Goal: Obtain resource: Download file/media

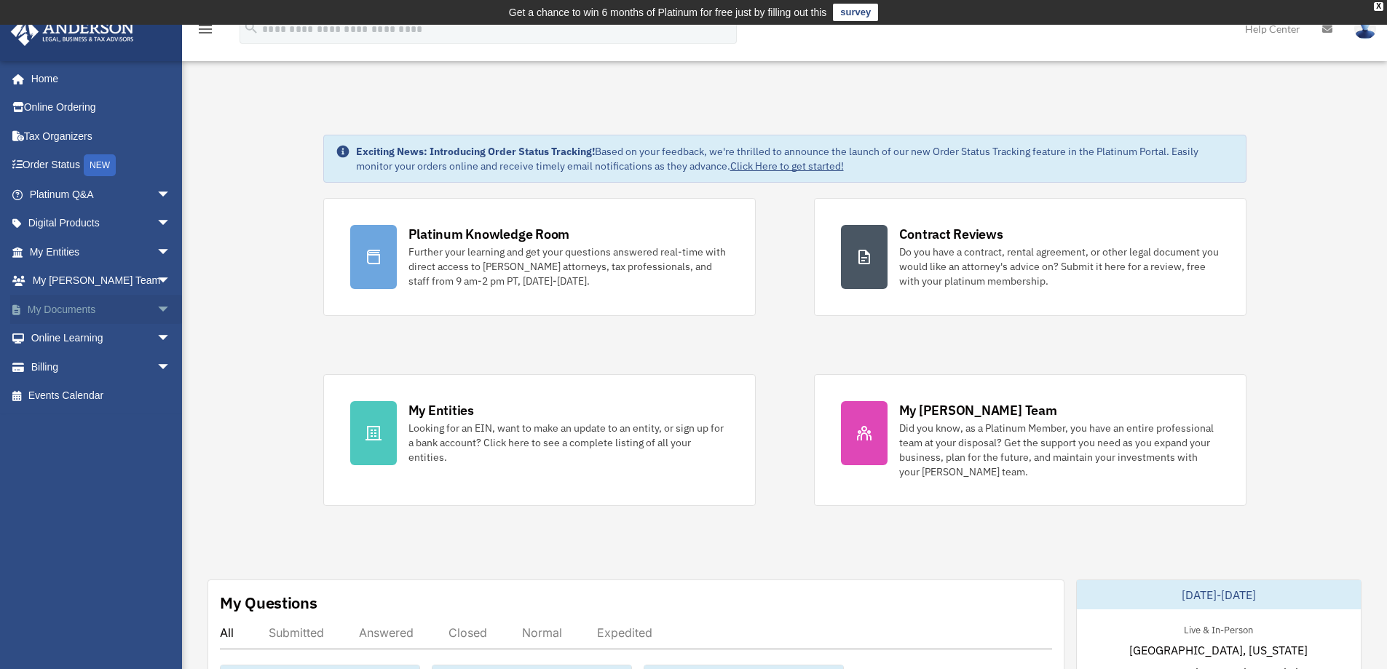
click at [76, 304] on link "My Documents arrow_drop_down" at bounding box center [101, 309] width 183 height 29
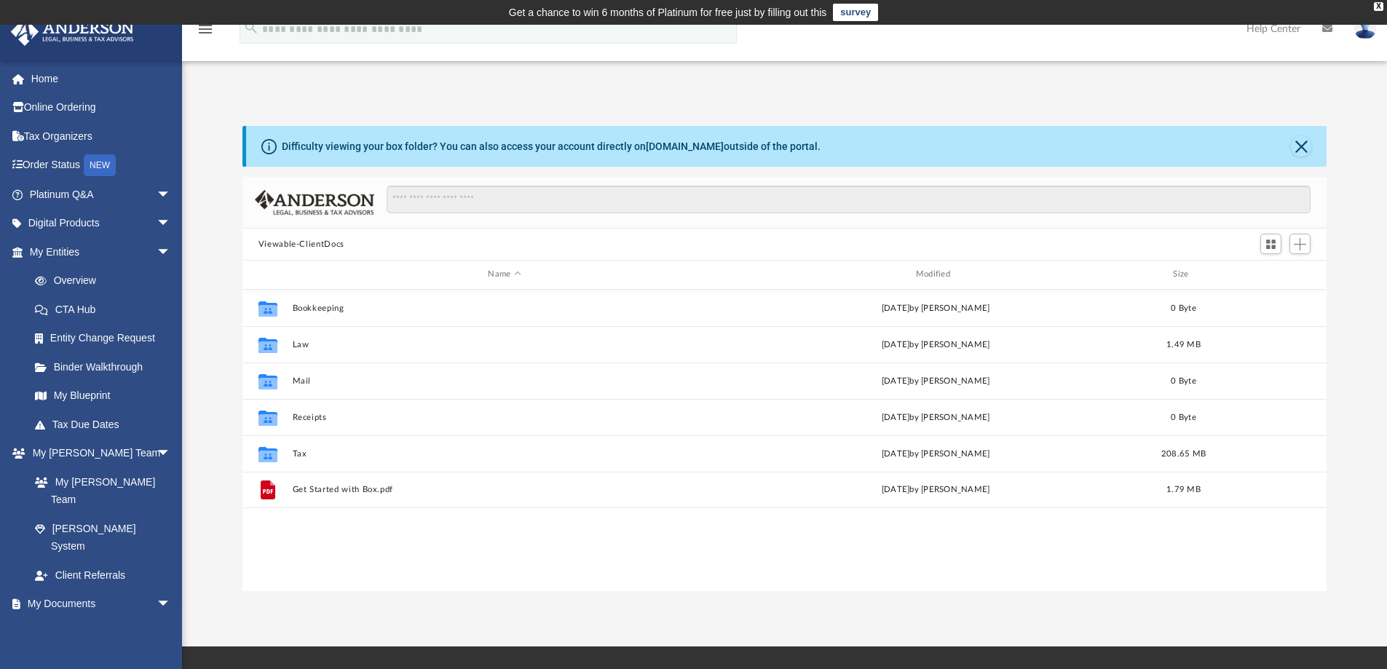
scroll to position [320, 1073]
click at [59, 254] on link "My Entities arrow_drop_down" at bounding box center [101, 251] width 183 height 29
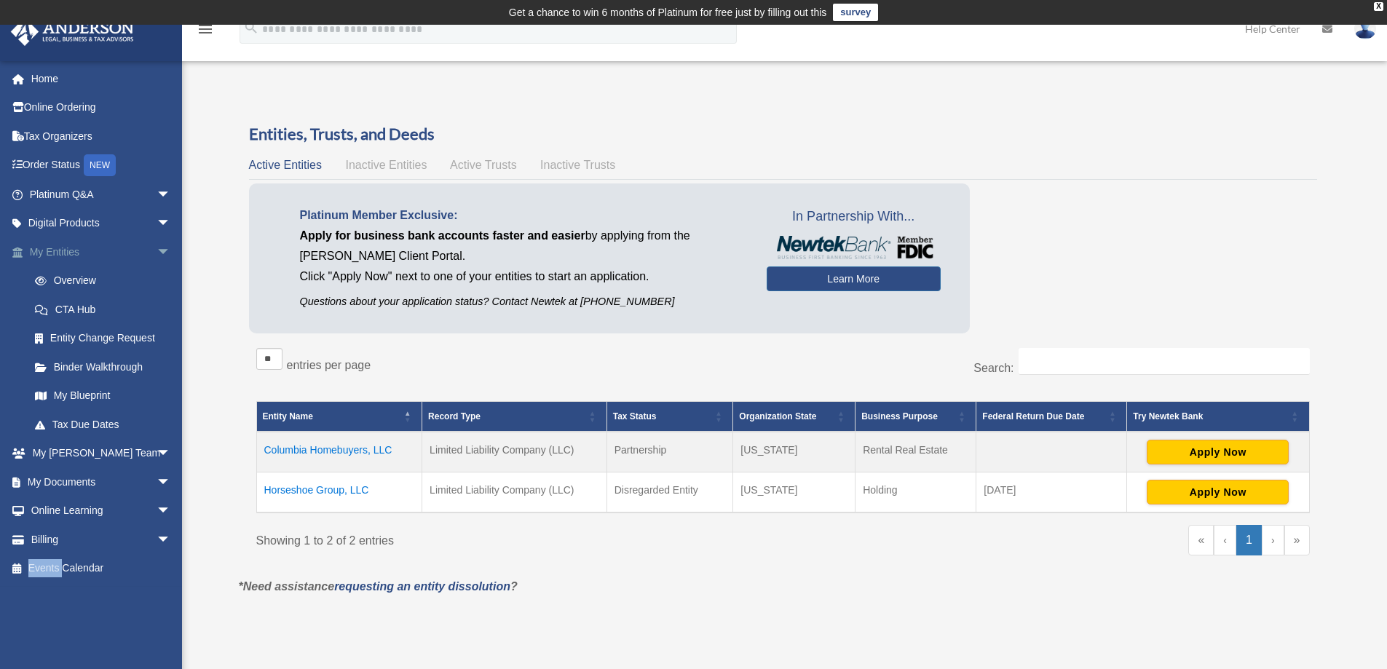
click at [157, 255] on span "arrow_drop_down" at bounding box center [171, 252] width 29 height 30
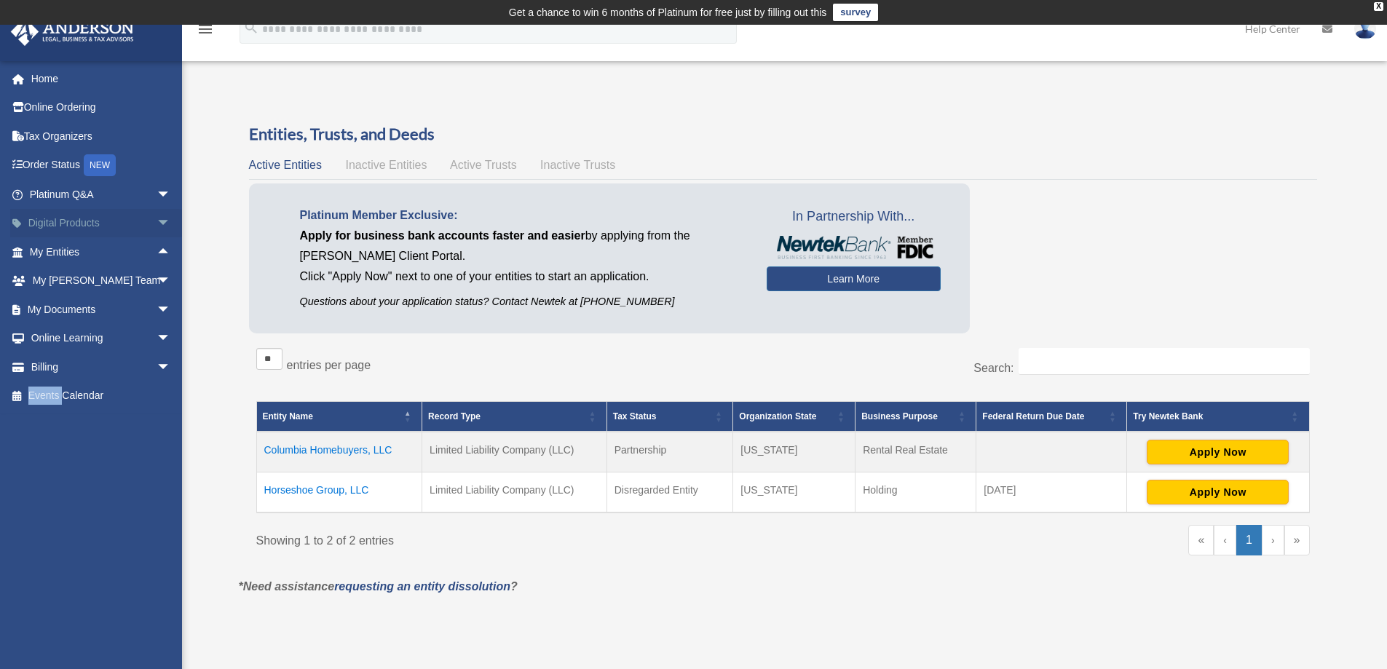
click at [95, 223] on link "Digital Products arrow_drop_down" at bounding box center [101, 223] width 183 height 29
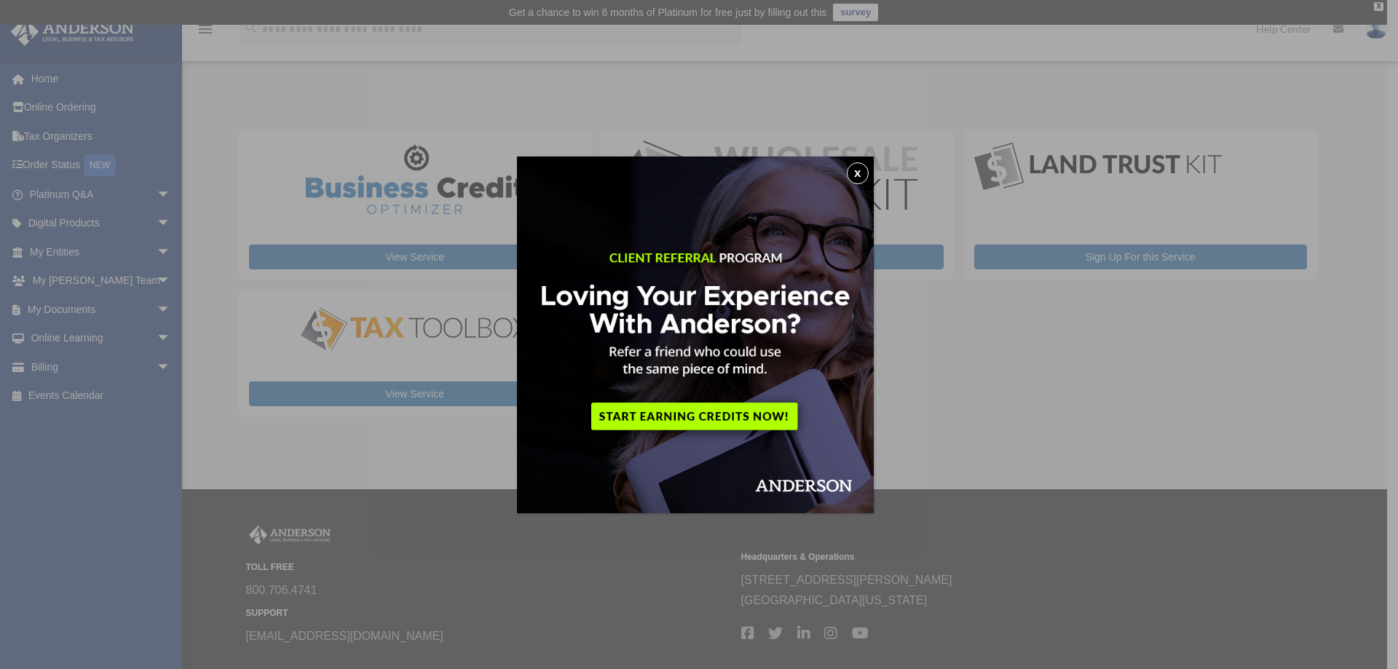
click at [861, 175] on button "x" at bounding box center [858, 173] width 22 height 22
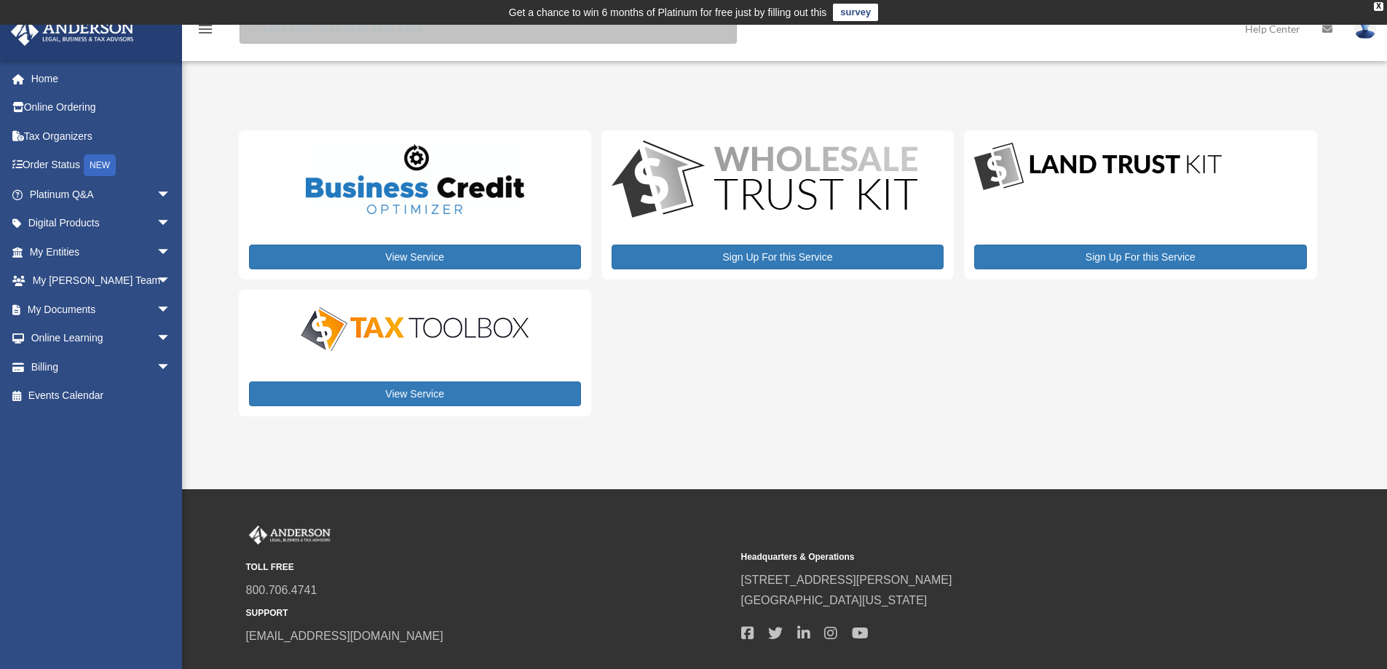
click at [271, 41] on input "search" at bounding box center [488, 29] width 497 height 29
type input "***"
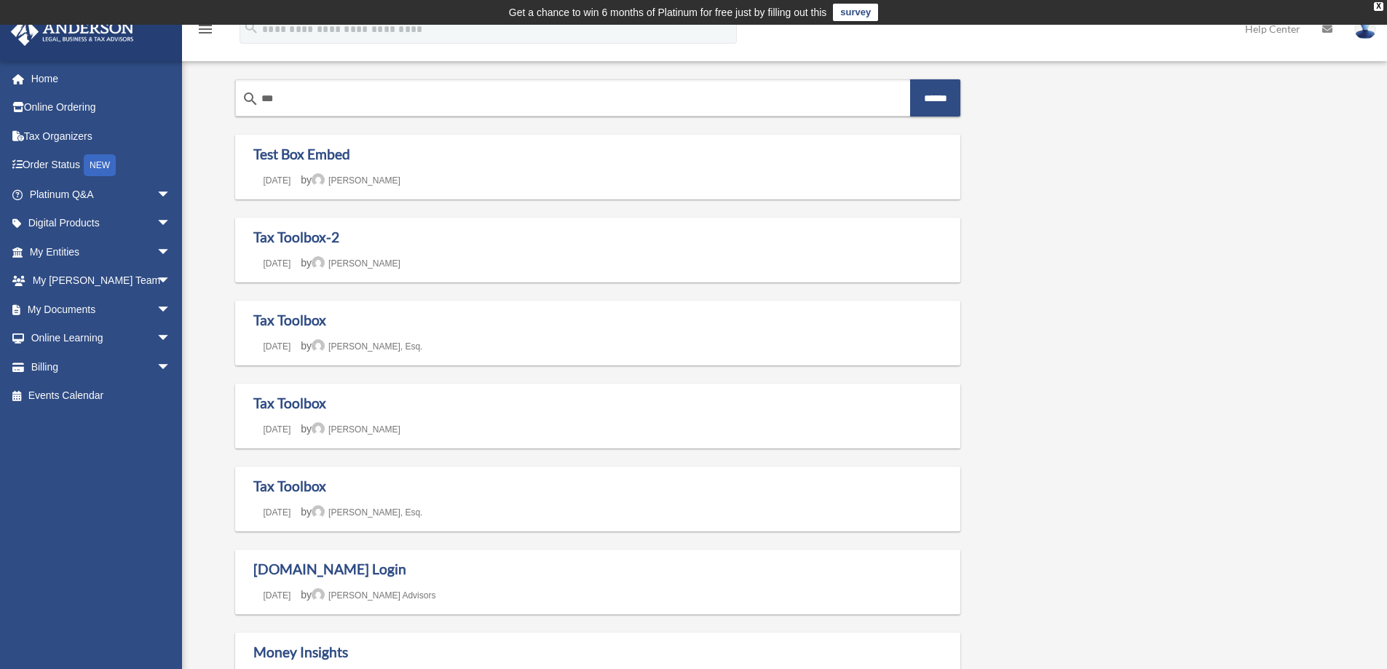
click at [71, 36] on img at bounding box center [73, 31] width 132 height 28
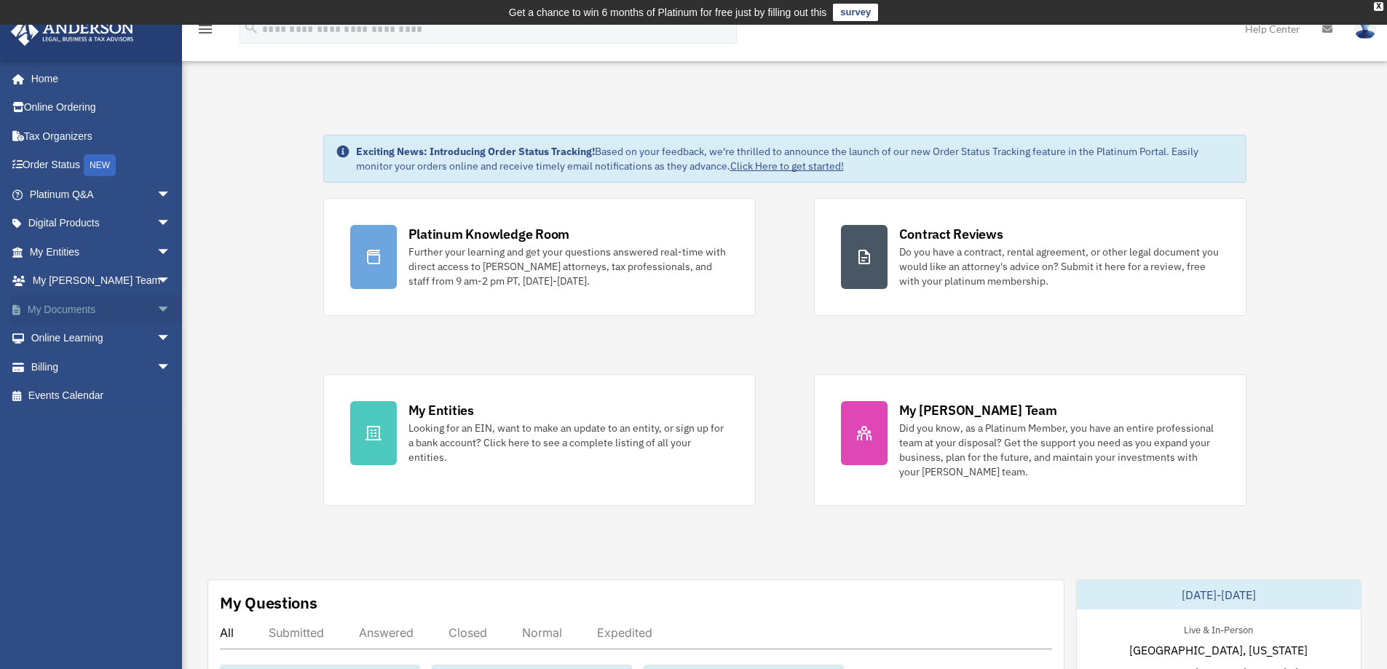
click at [157, 309] on span "arrow_drop_down" at bounding box center [171, 310] width 29 height 30
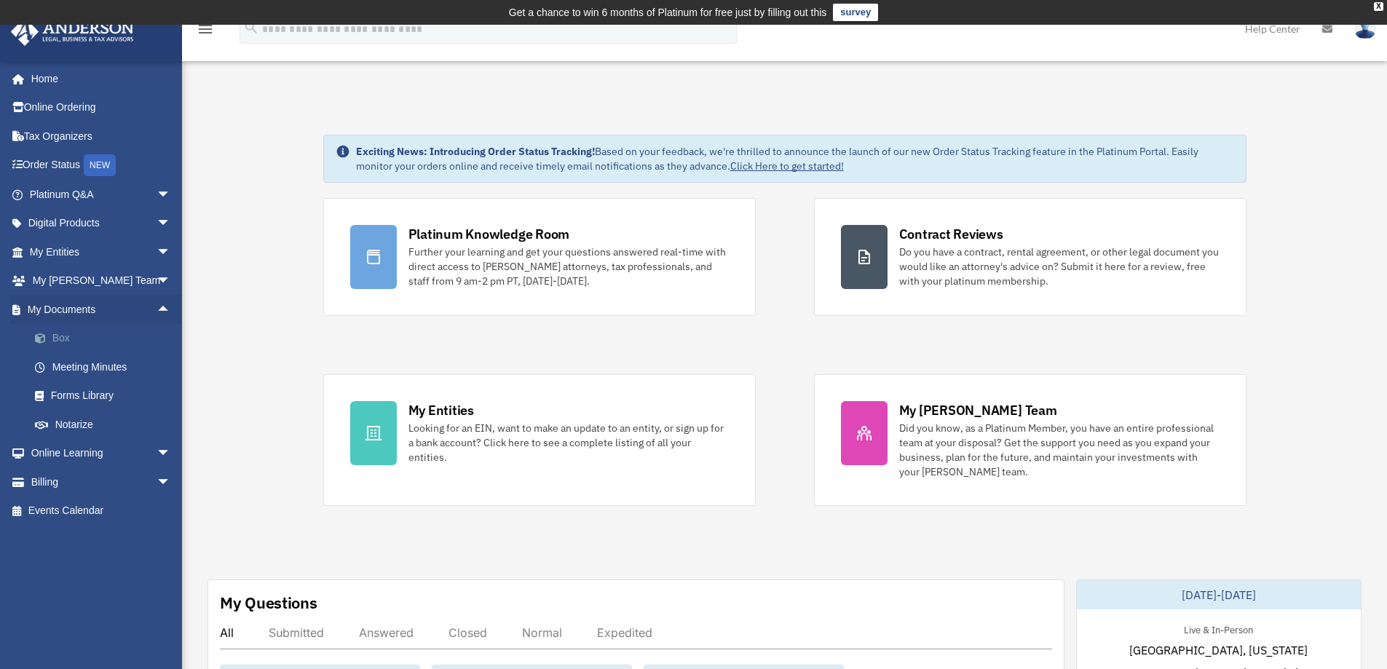
click at [57, 339] on link "Box" at bounding box center [106, 338] width 173 height 29
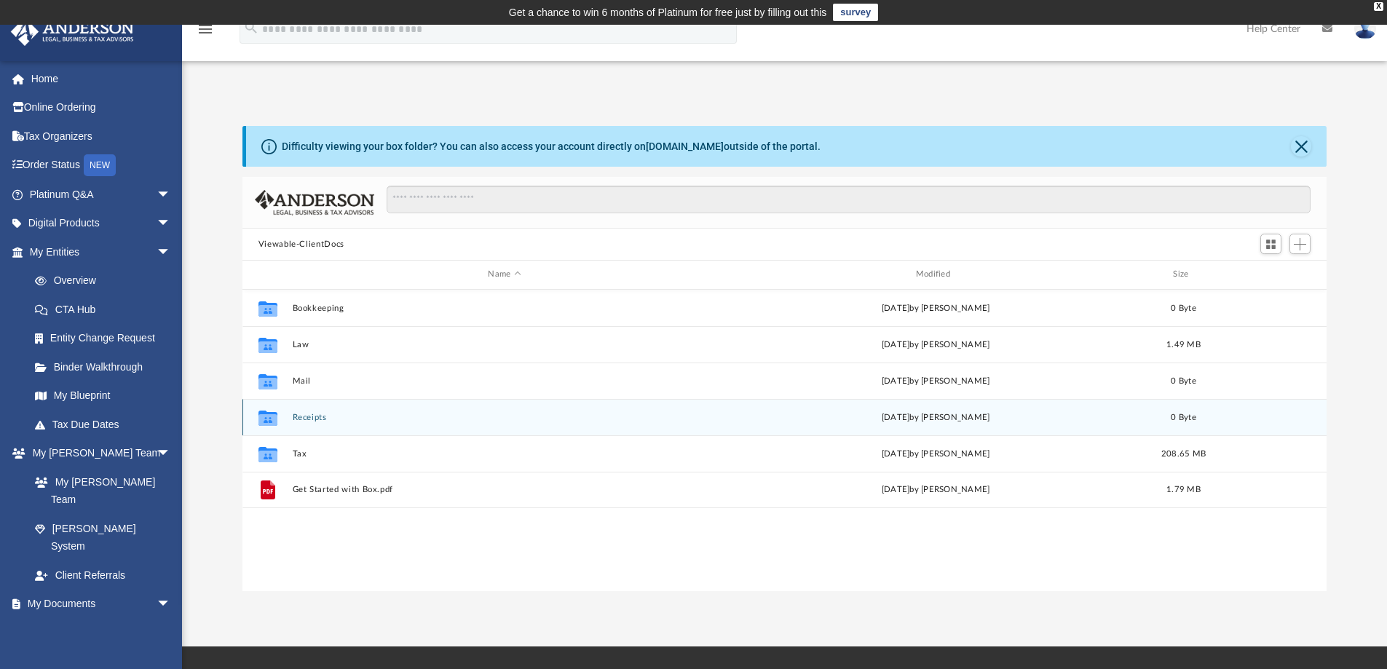
scroll to position [73, 0]
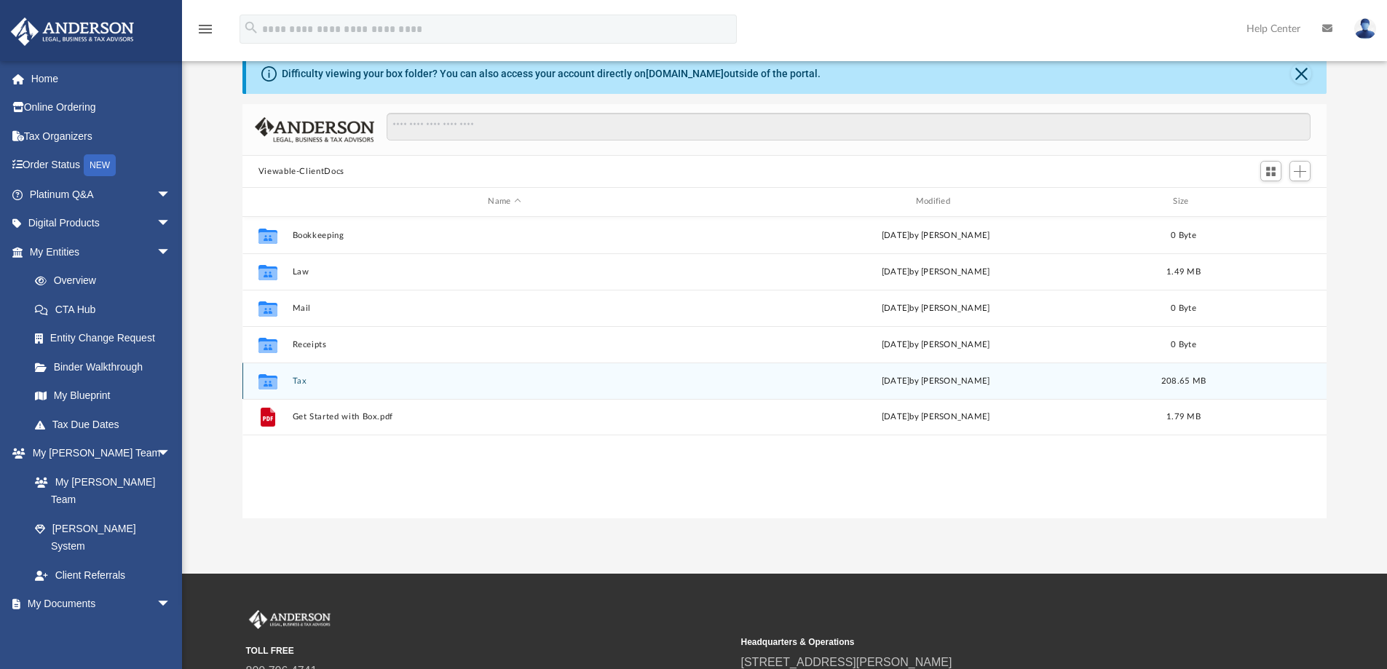
click at [297, 382] on button "Tax" at bounding box center [504, 380] width 425 height 9
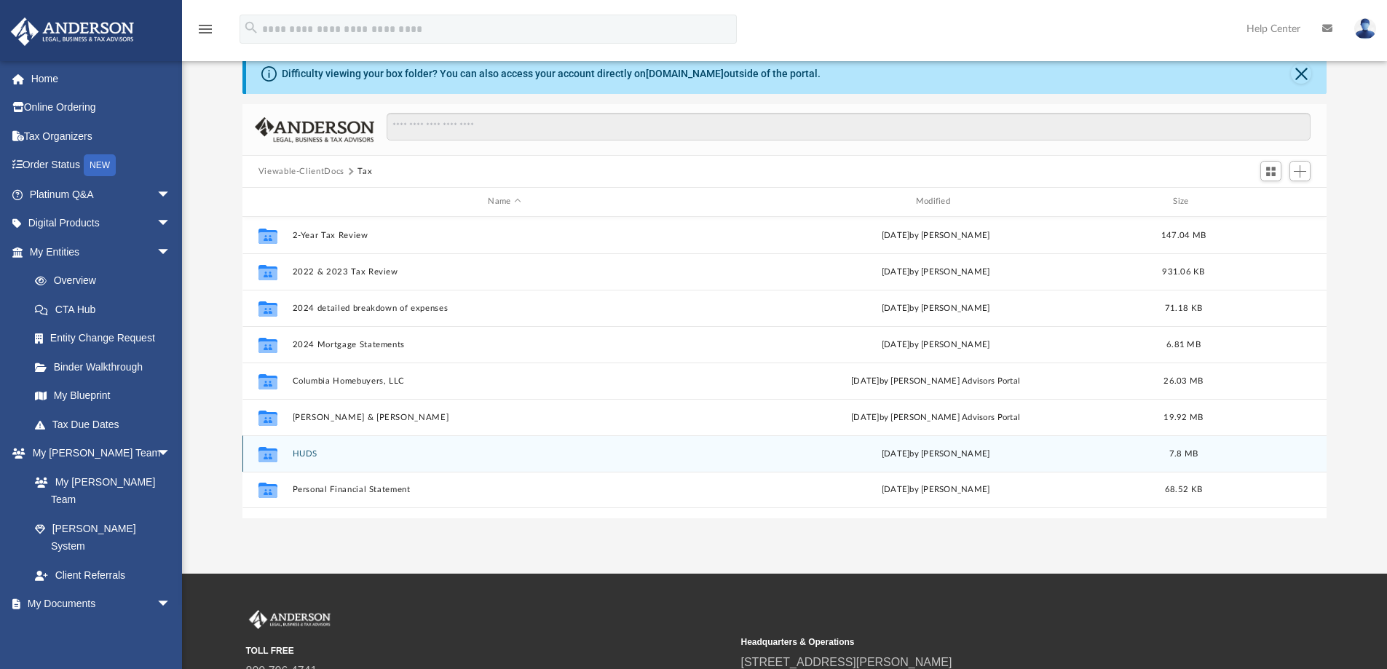
click at [307, 457] on button "HUDS" at bounding box center [504, 453] width 425 height 9
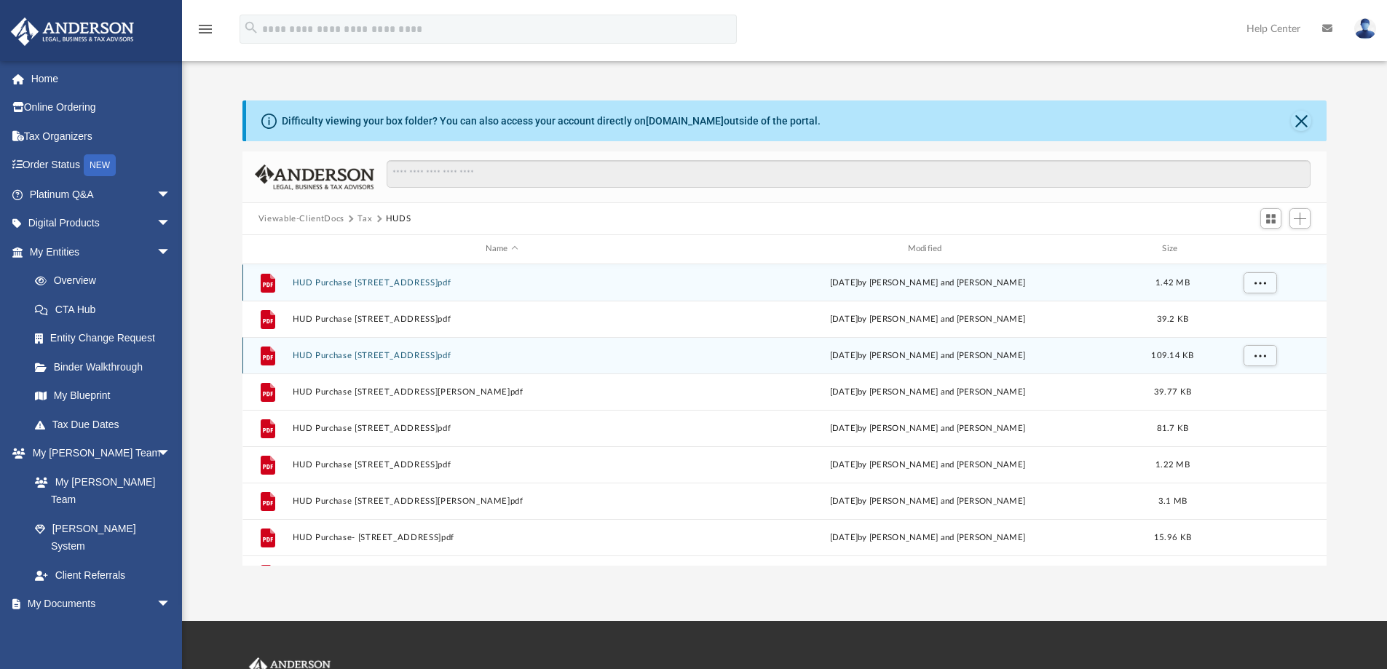
scroll to position [0, 0]
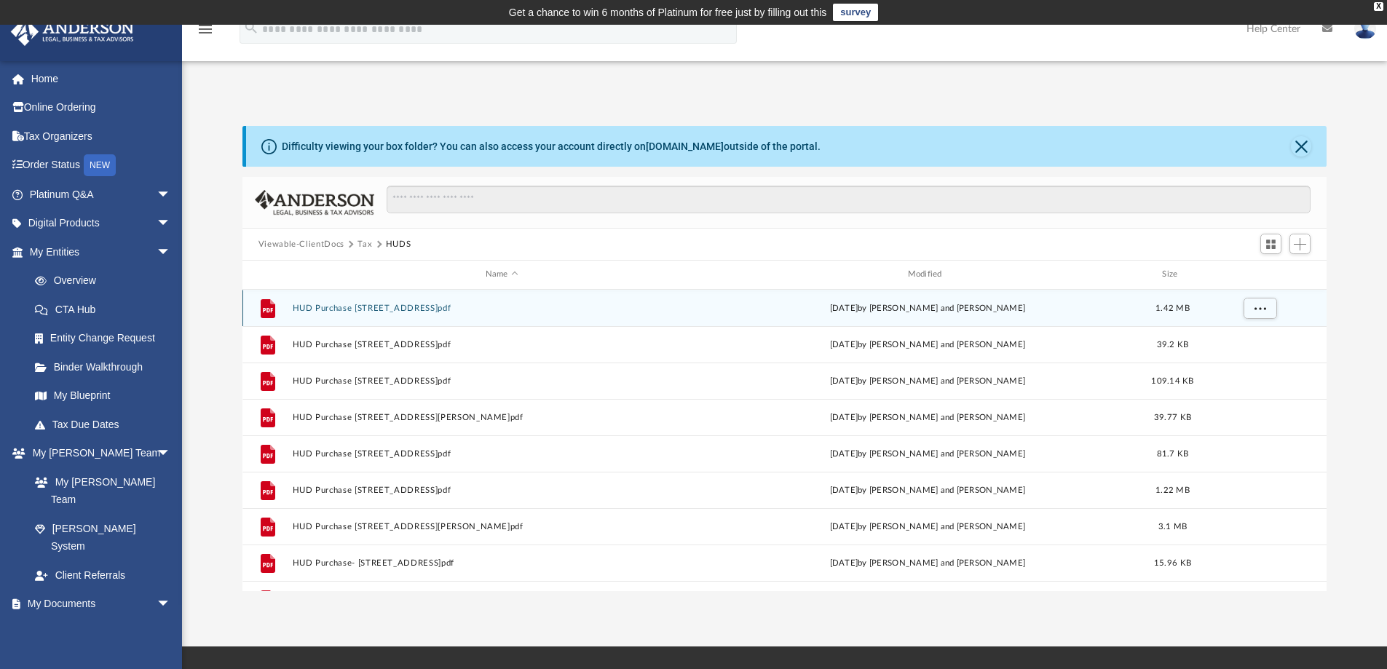
click at [372, 307] on button "HUD Purchase [STREET_ADDRESS]pdf" at bounding box center [501, 308] width 419 height 9
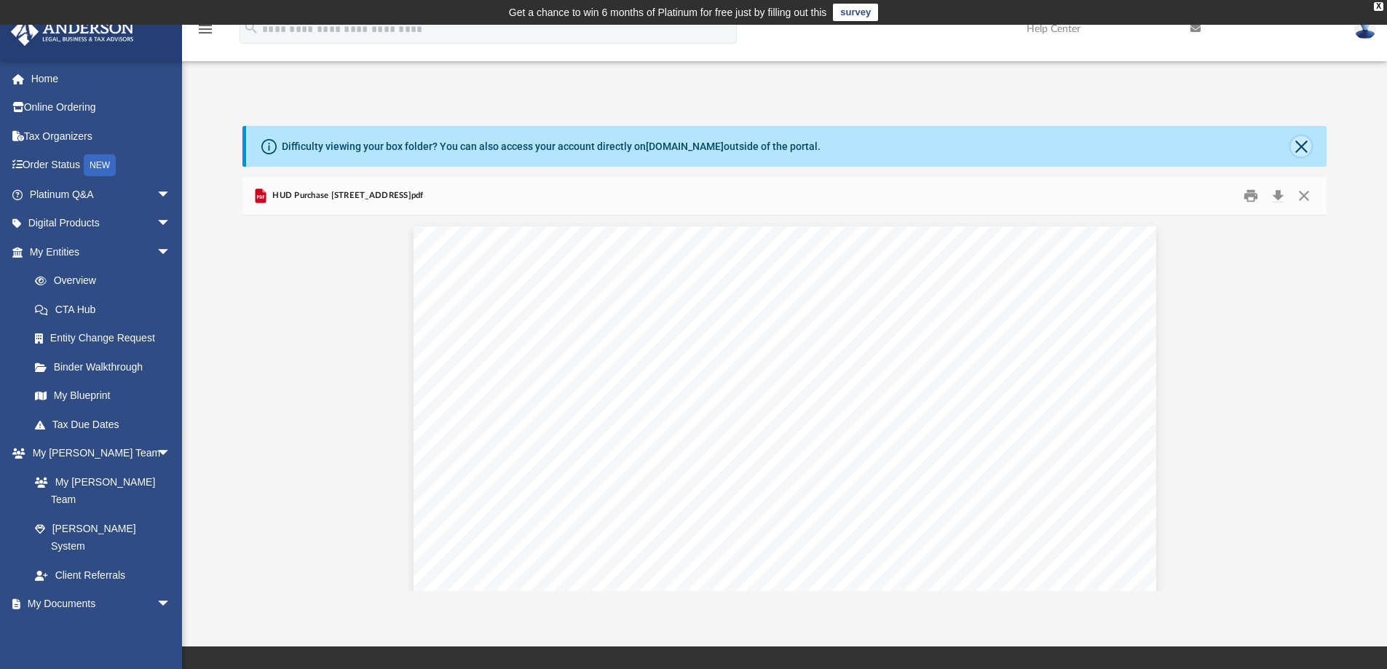
click at [1300, 149] on button "Close" at bounding box center [1301, 146] width 20 height 20
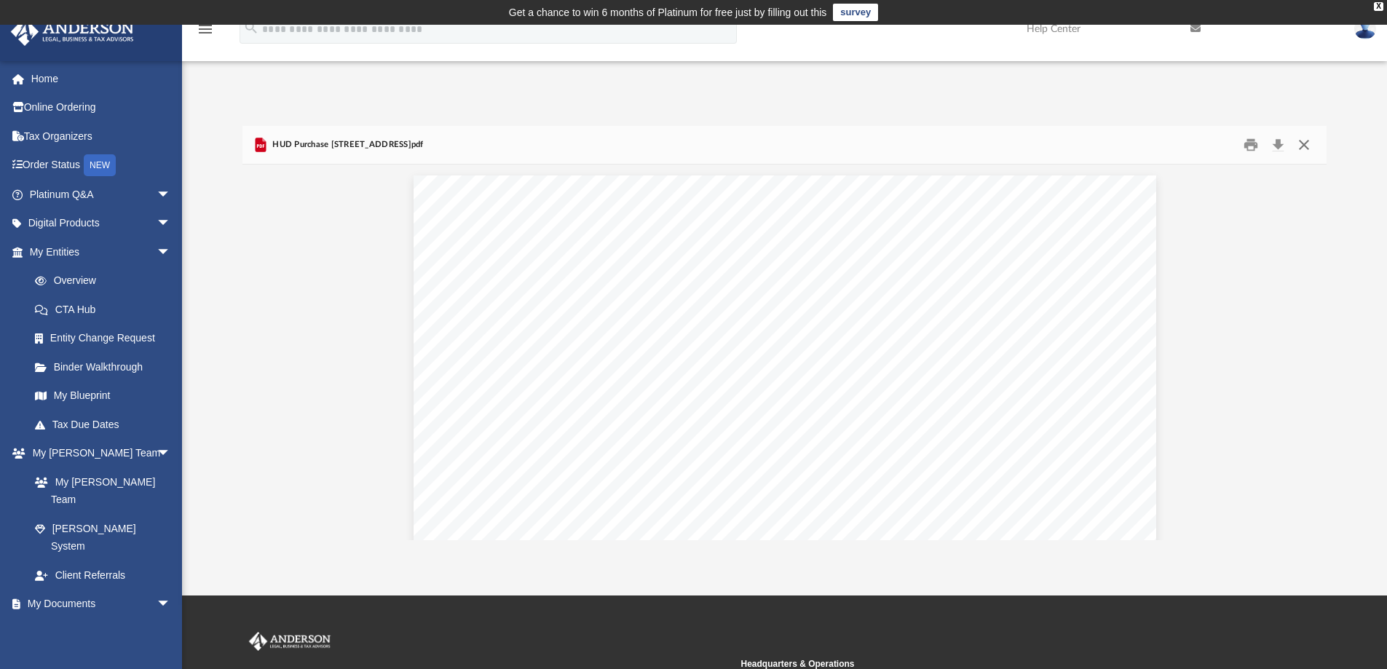
click at [1307, 146] on button "Close" at bounding box center [1304, 145] width 26 height 23
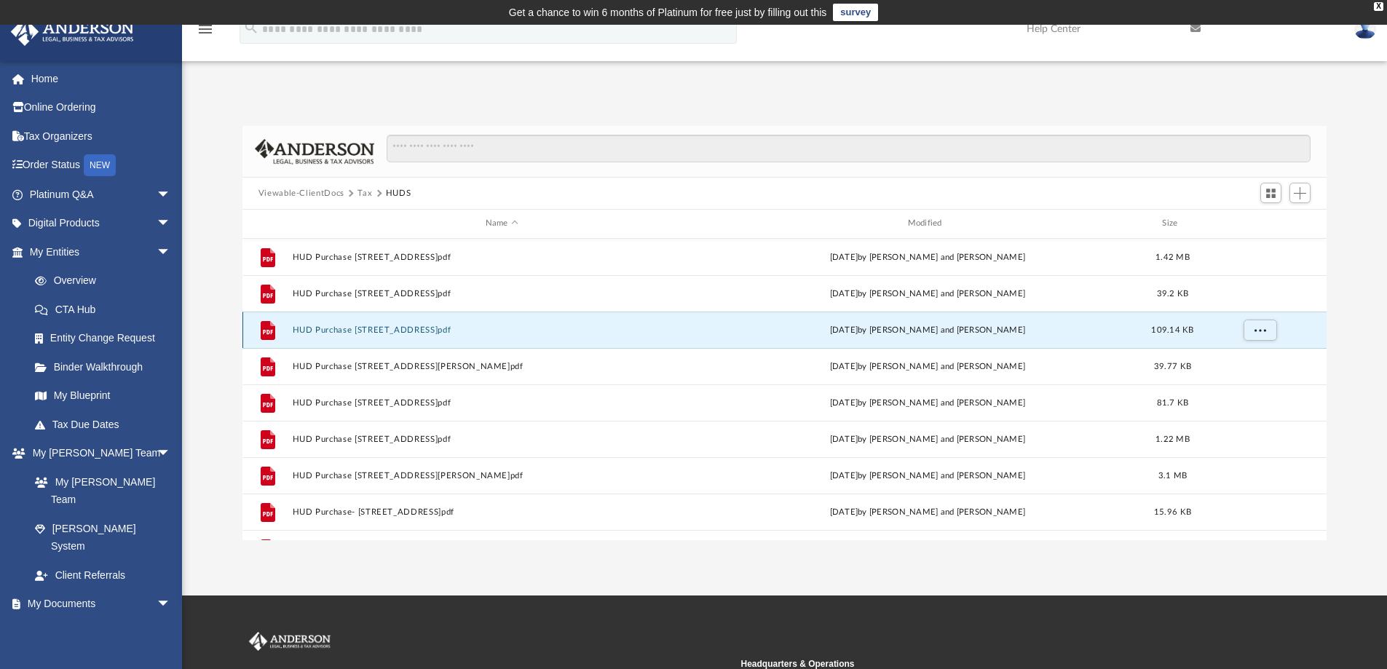
click at [400, 329] on button "HUD Purchase [STREET_ADDRESS]pdf" at bounding box center [501, 329] width 419 height 9
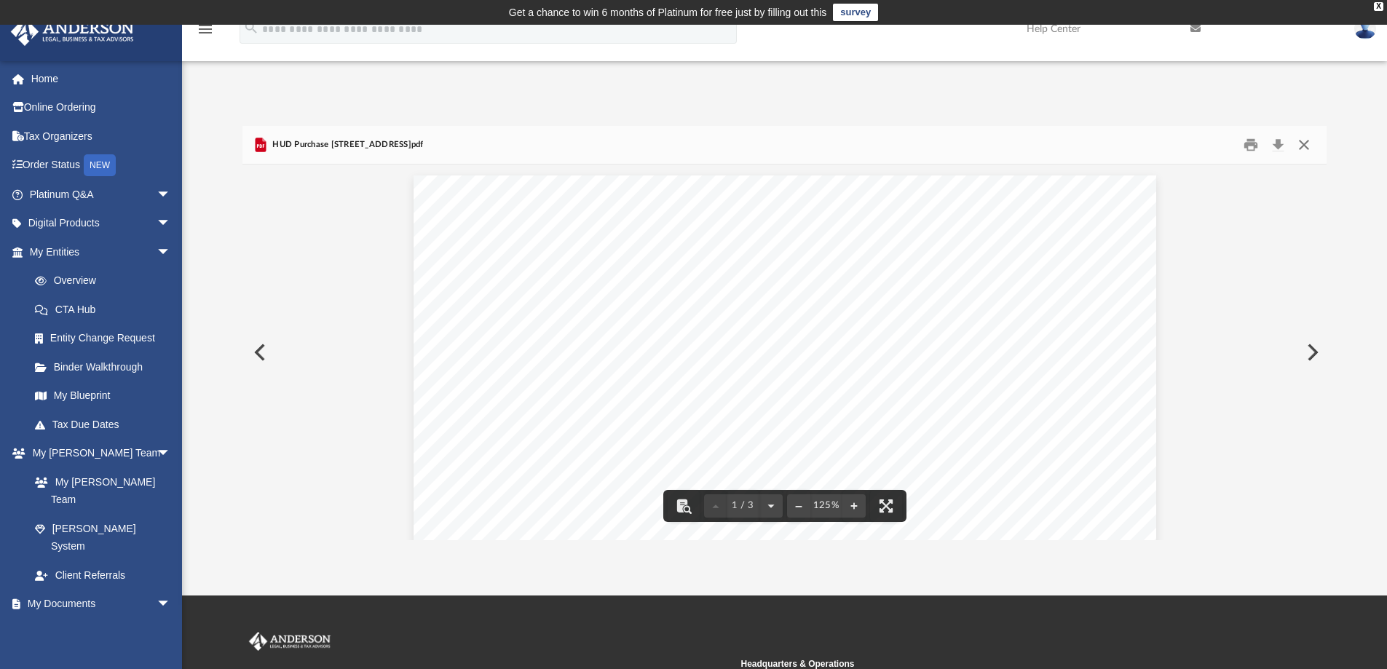
click at [1306, 141] on button "Close" at bounding box center [1304, 145] width 26 height 23
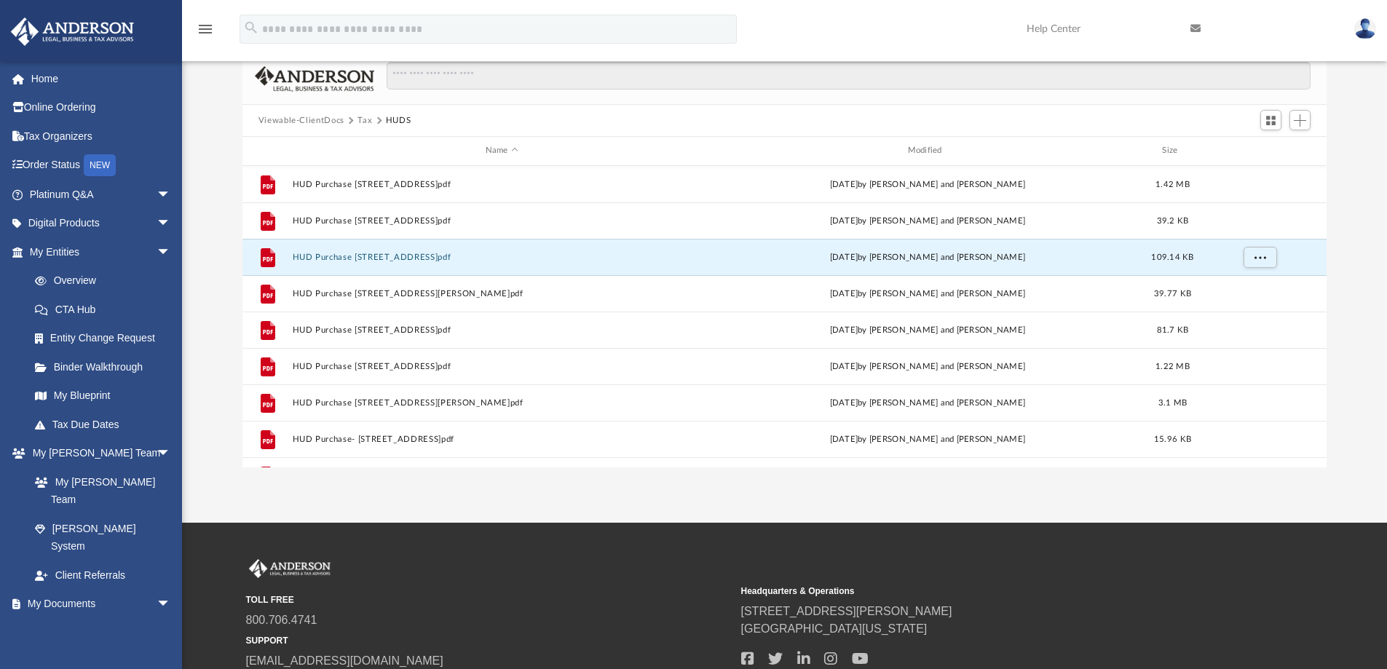
click at [363, 119] on button "Tax" at bounding box center [365, 120] width 15 height 13
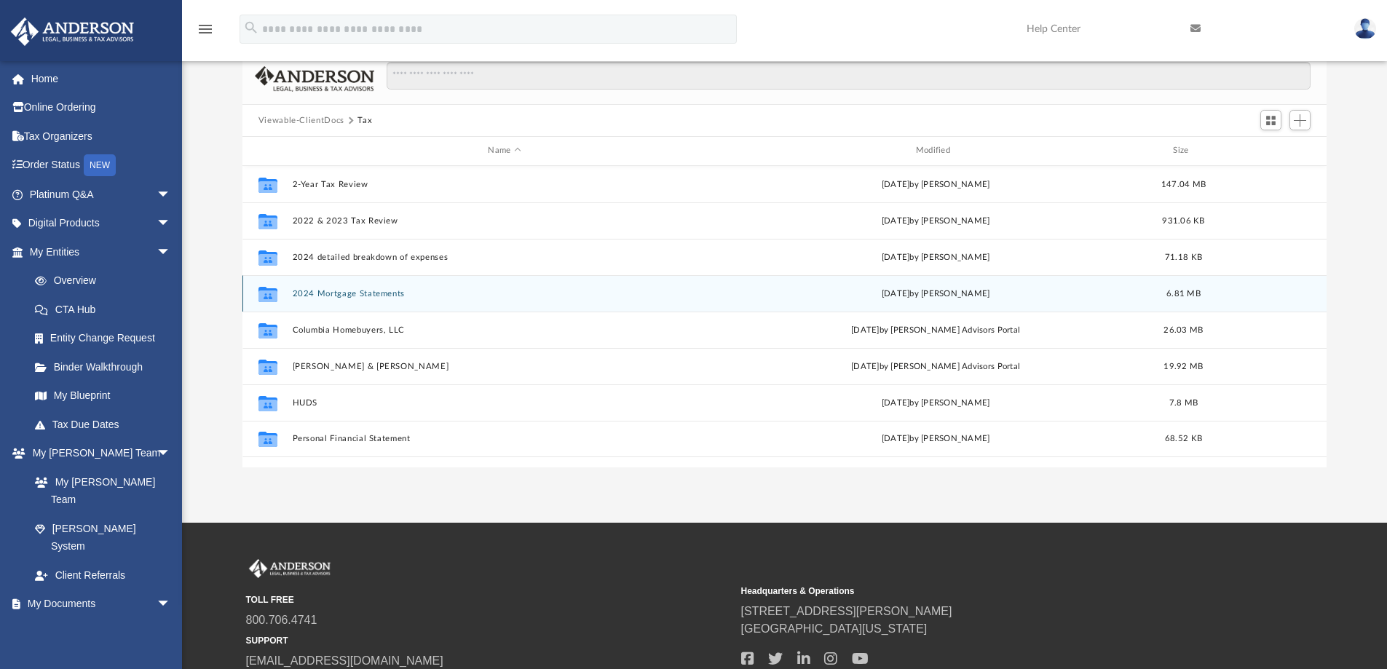
click at [387, 295] on button "2024 Mortgage Statements" at bounding box center [504, 293] width 425 height 9
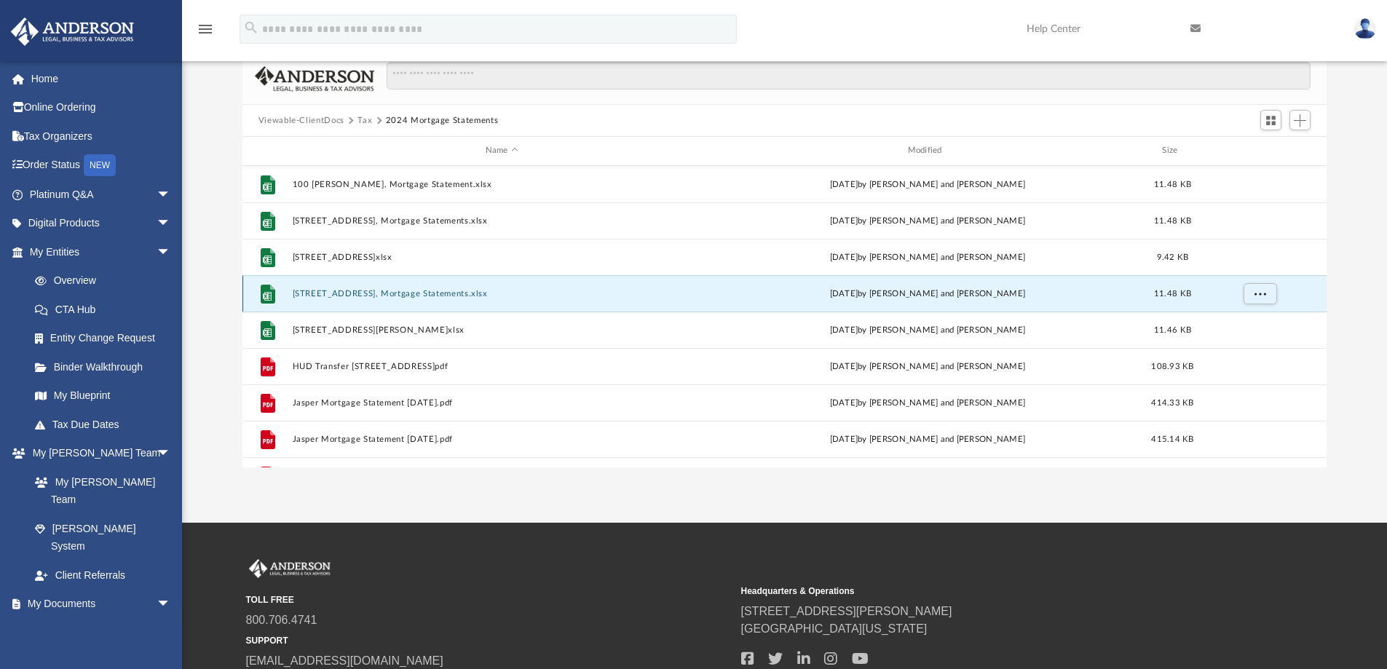
click at [386, 295] on button "[STREET_ADDRESS], Mortgage Statements.xlsx" at bounding box center [501, 293] width 419 height 9
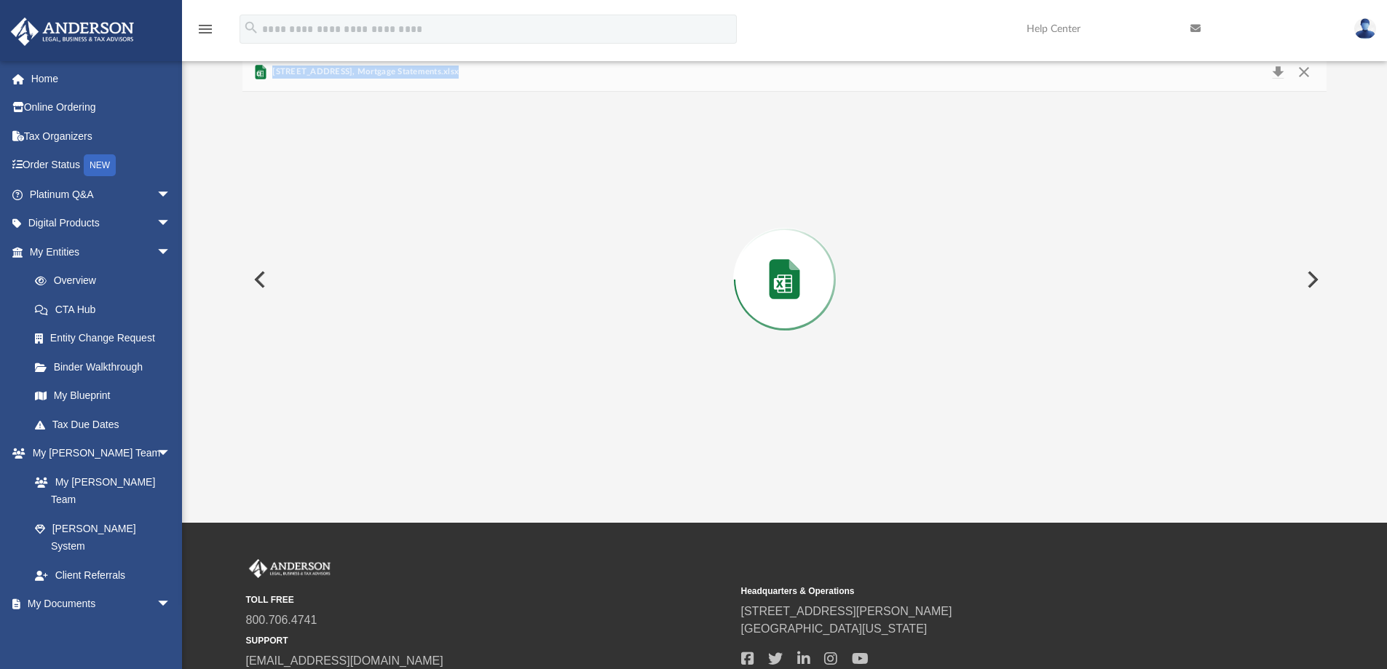
click at [387, 295] on div "Preview" at bounding box center [784, 280] width 1085 height 376
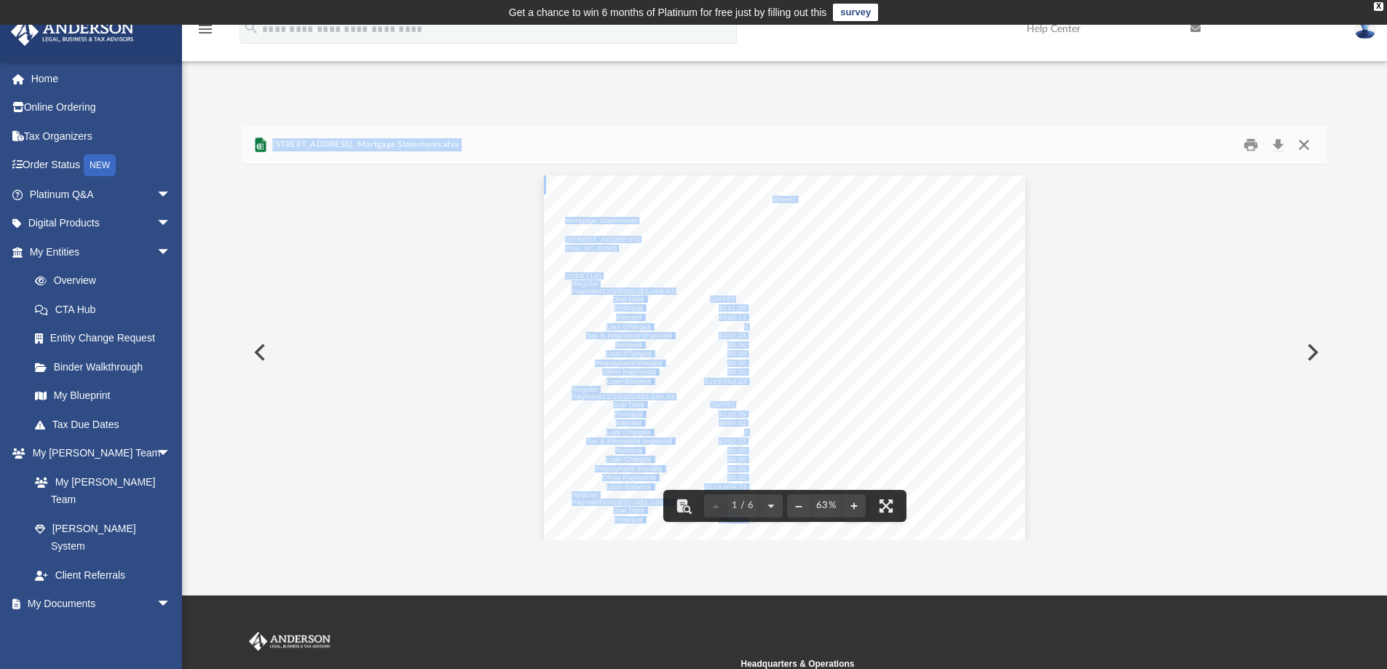
click at [1299, 149] on button "Close" at bounding box center [1304, 145] width 26 height 23
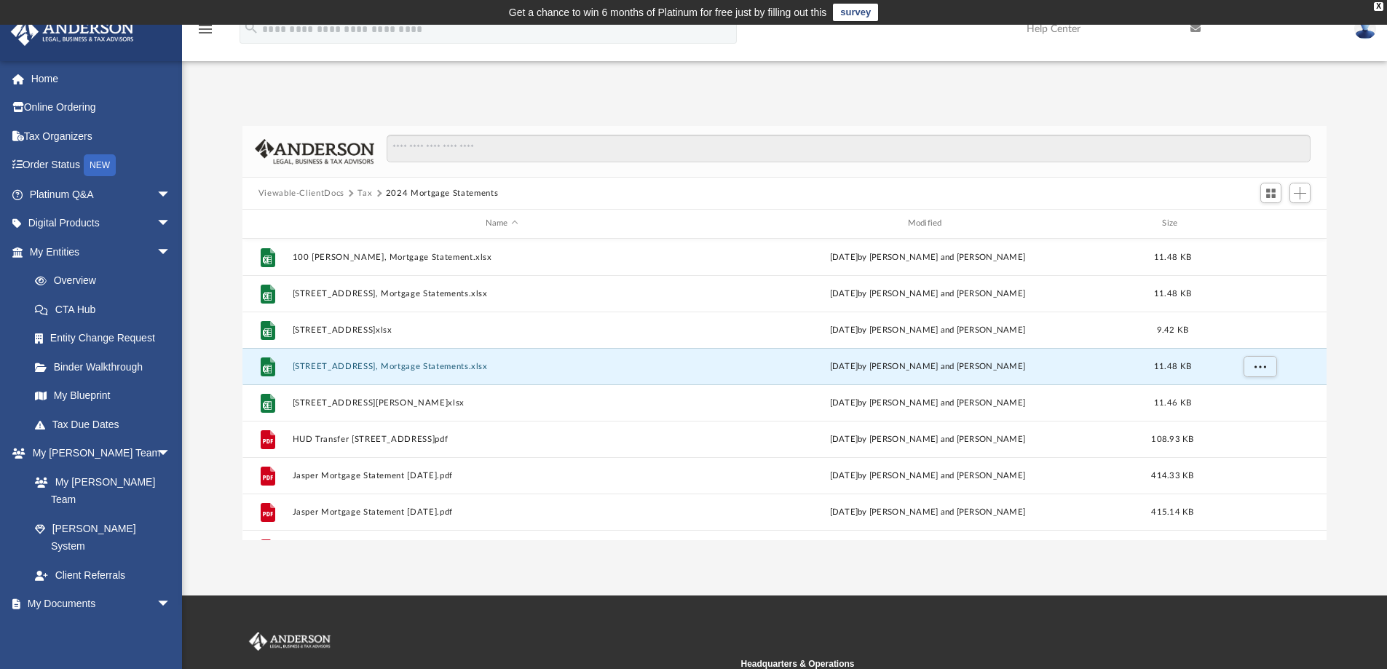
click at [363, 192] on button "Tax" at bounding box center [365, 193] width 15 height 13
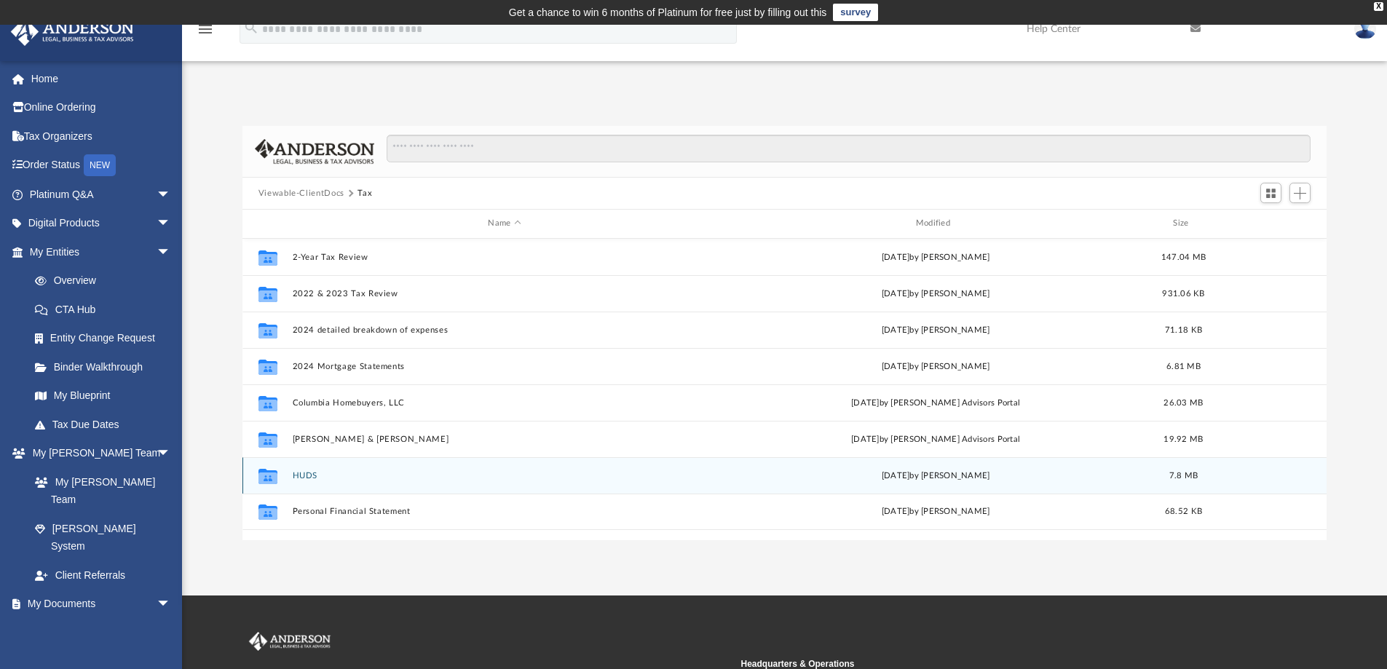
click at [299, 475] on button "HUDS" at bounding box center [504, 475] width 425 height 9
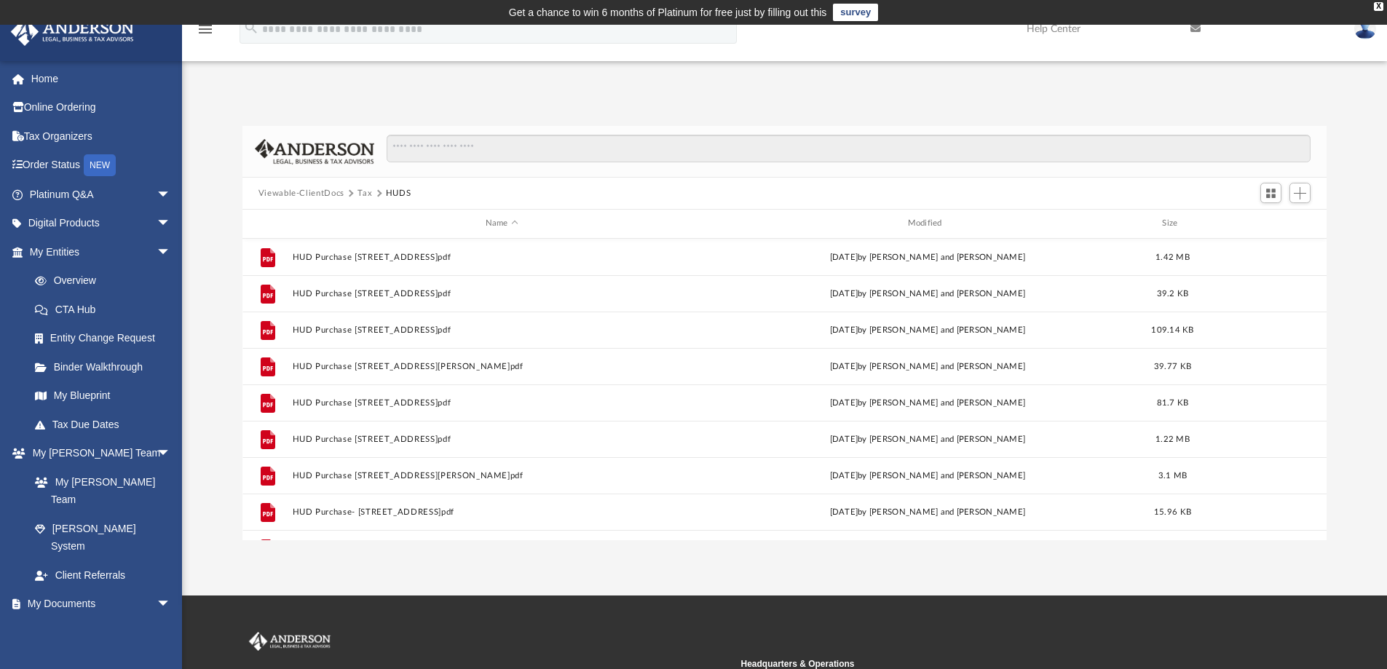
click at [360, 195] on button "Tax" at bounding box center [365, 193] width 15 height 13
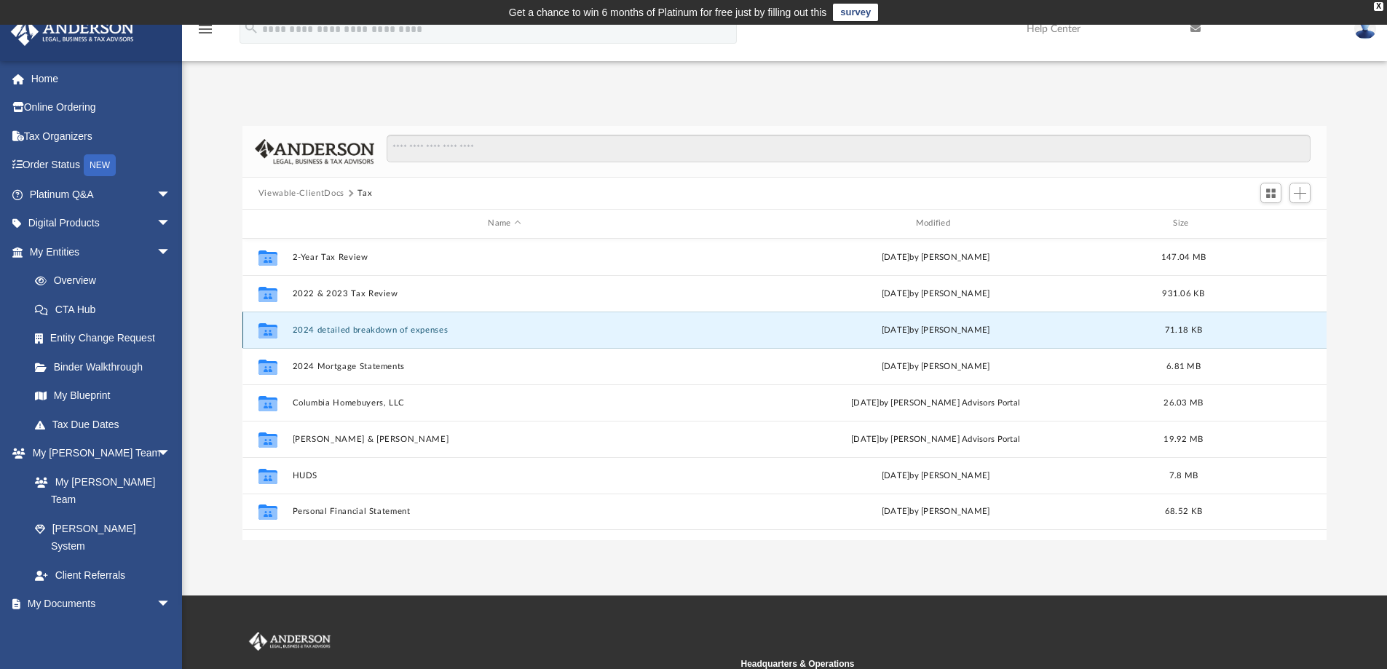
click at [392, 328] on button "2024 detailed breakdown of expenses" at bounding box center [504, 329] width 425 height 9
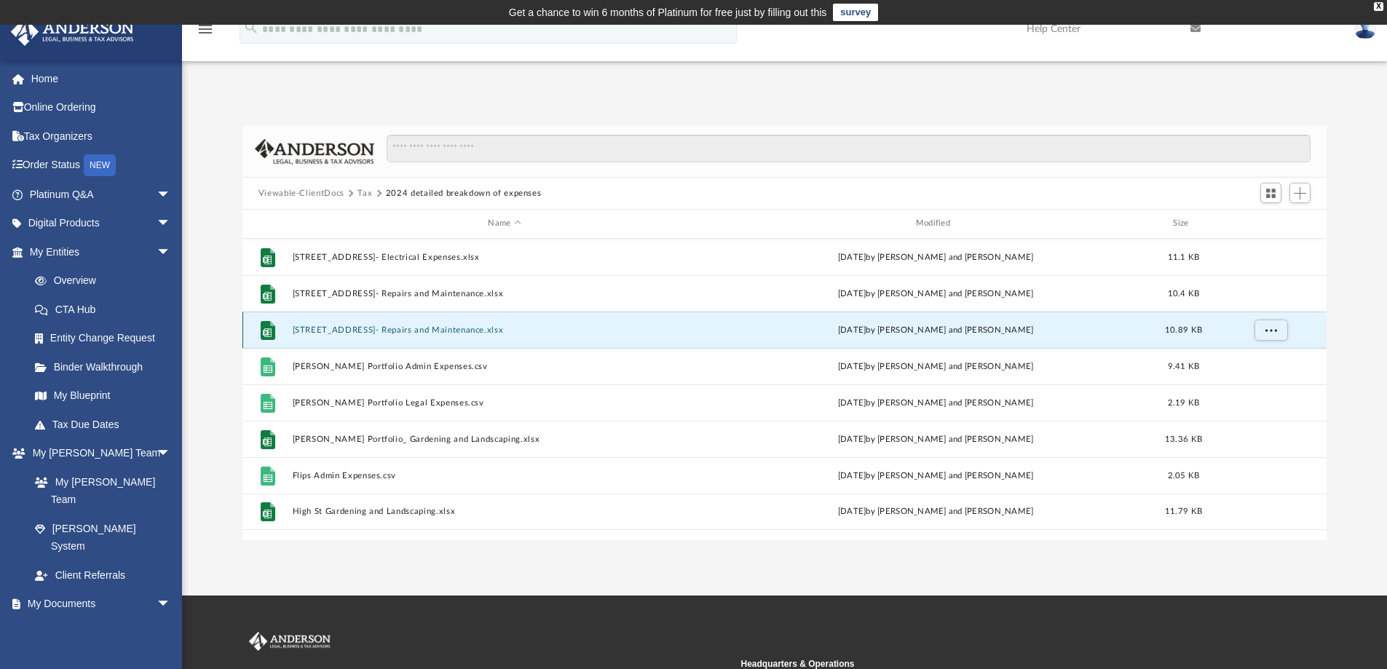
click at [410, 333] on button "[STREET_ADDRESS]- Repairs and Maintenance.xlsx" at bounding box center [504, 329] width 425 height 9
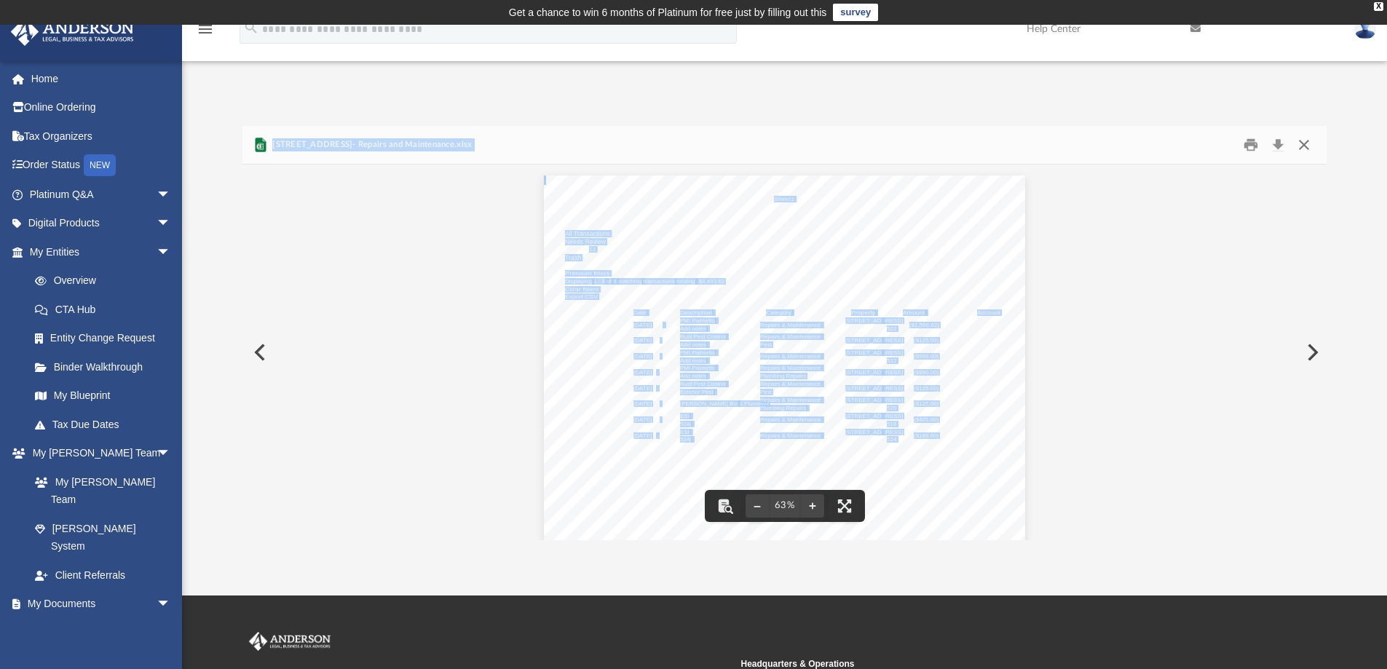
click at [1307, 146] on button "Close" at bounding box center [1304, 145] width 26 height 23
